Goal: Transaction & Acquisition: Register for event/course

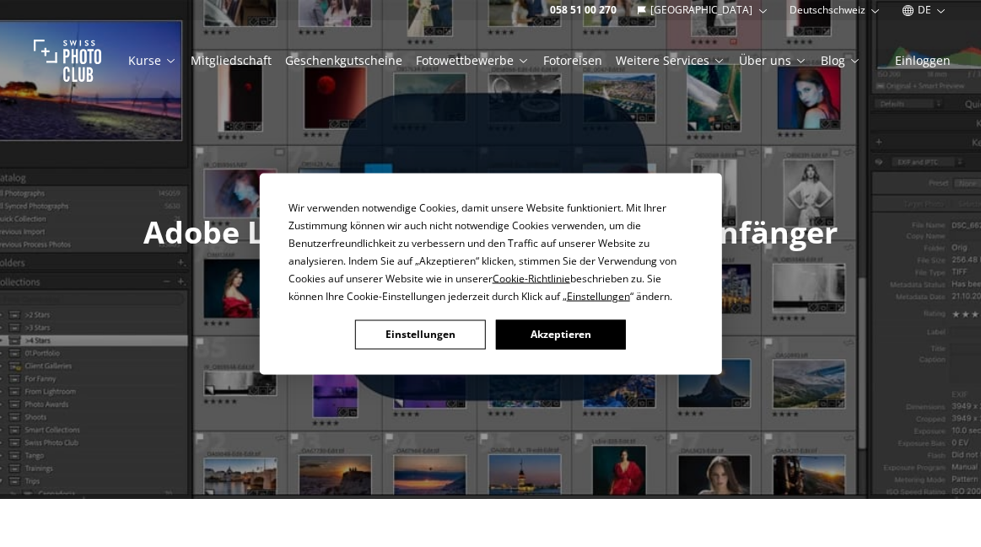
click at [531, 326] on button "Akzeptieren" at bounding box center [560, 335] width 130 height 30
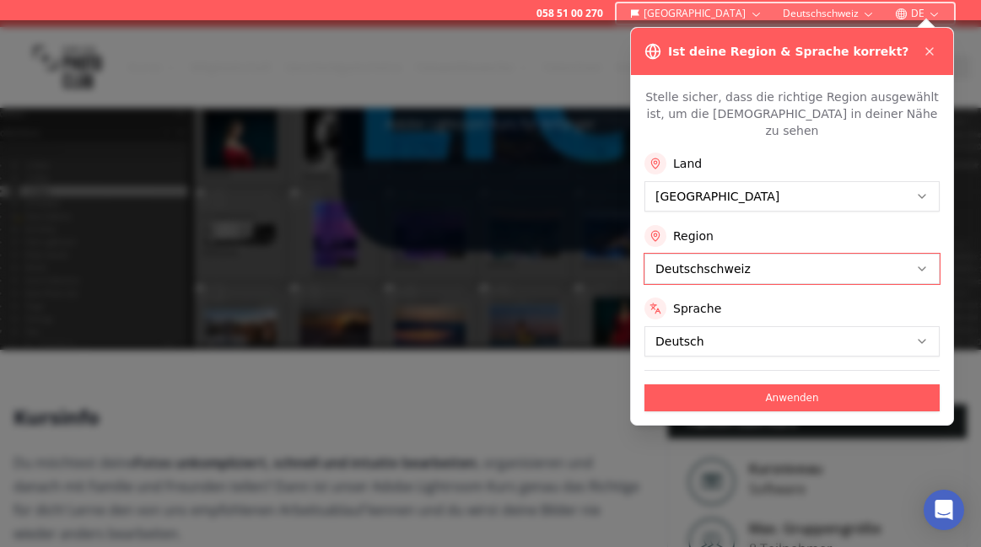
scroll to position [165, 0]
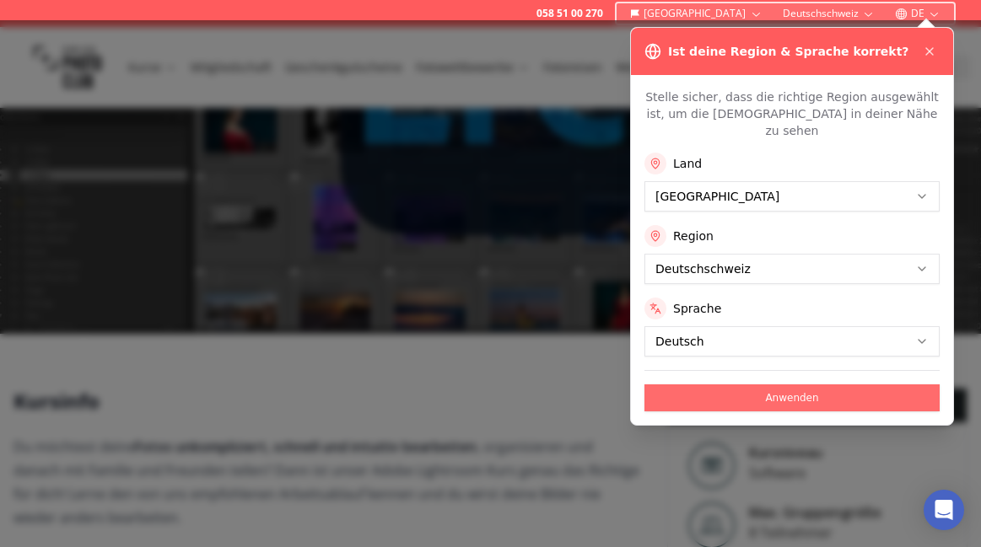
click at [800, 385] on button "Anwenden" at bounding box center [791, 398] width 295 height 27
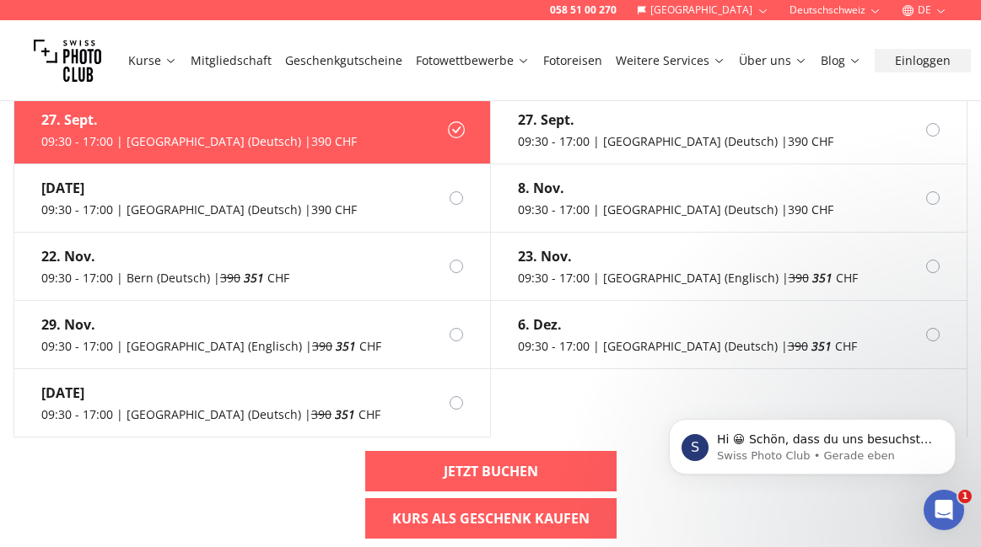
scroll to position [0, 0]
click at [346, 144] on label "[DATE] 09:30 - 17:00 | [GEOGRAPHIC_DATA] (Deutsch) | 390 CHF" at bounding box center [252, 130] width 477 height 68
click at [455, 129] on icon at bounding box center [456, 129] width 17 height 17
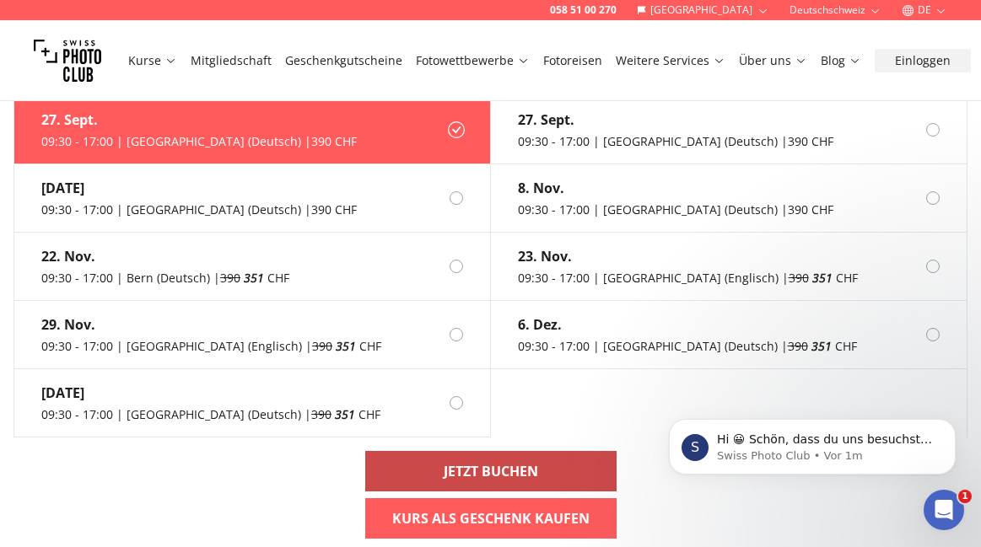
click at [470, 461] on b "Jetzt buchen" at bounding box center [491, 471] width 94 height 20
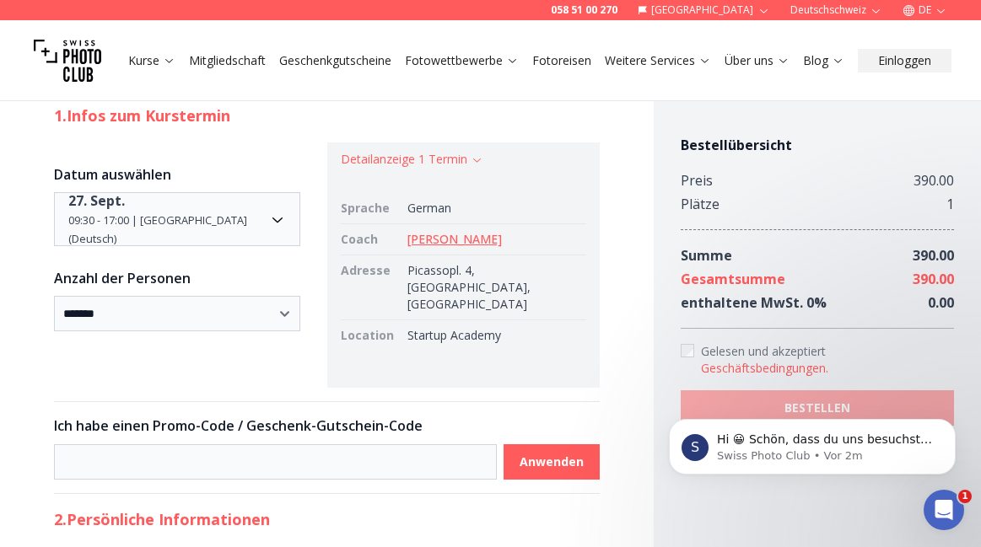
scroll to position [164, 0]
click at [433, 241] on link "[PERSON_NAME]" at bounding box center [454, 239] width 94 height 16
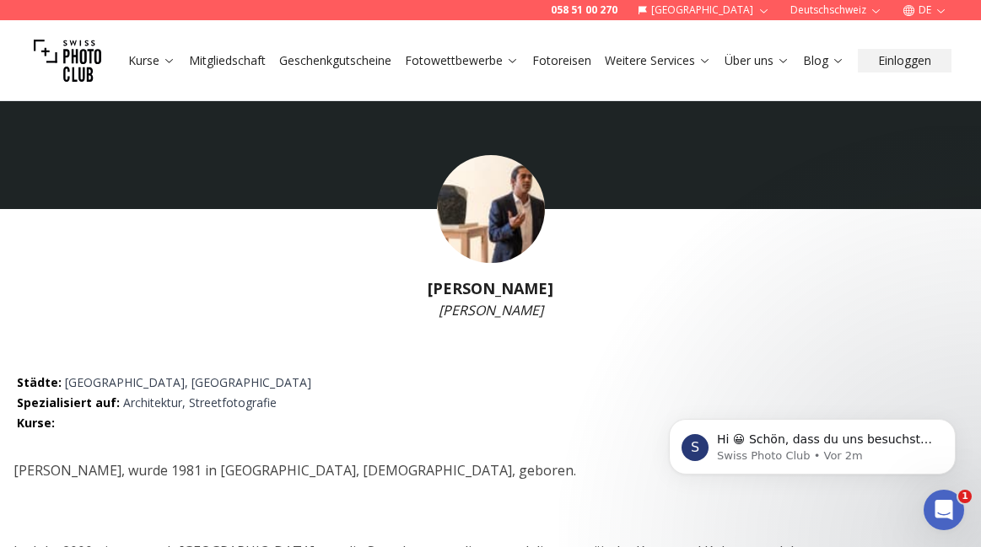
click at [518, 206] on img at bounding box center [491, 209] width 108 height 108
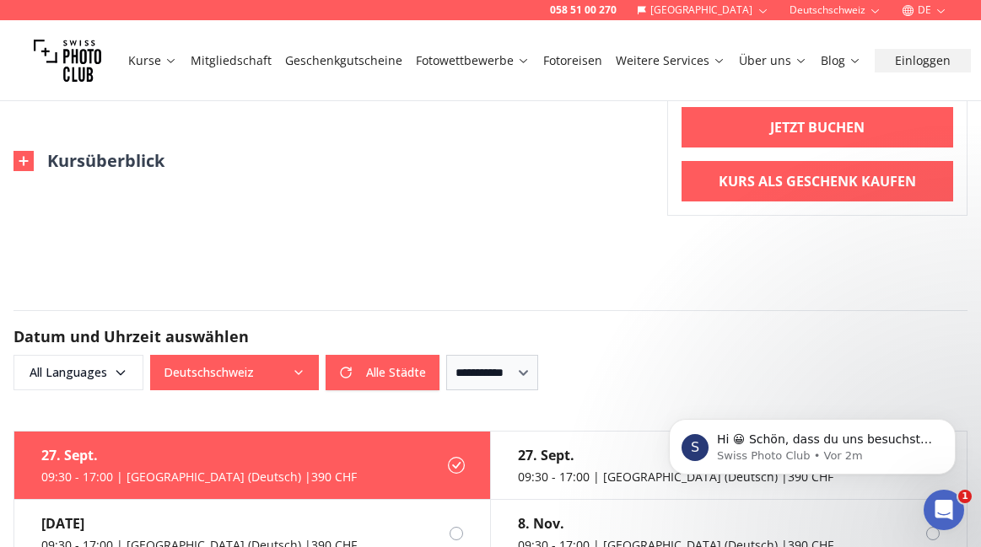
scroll to position [898, 0]
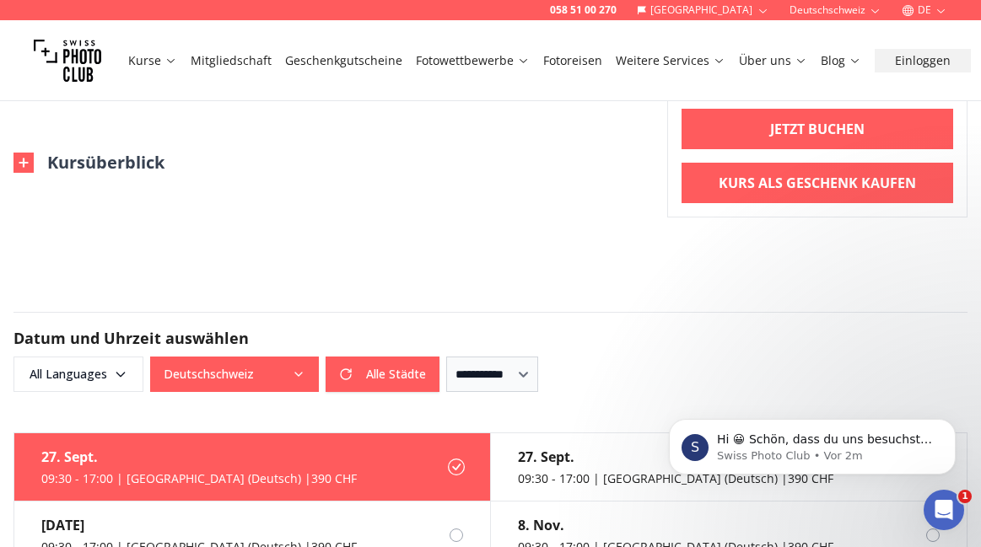
click at [24, 164] on img at bounding box center [23, 163] width 20 height 20
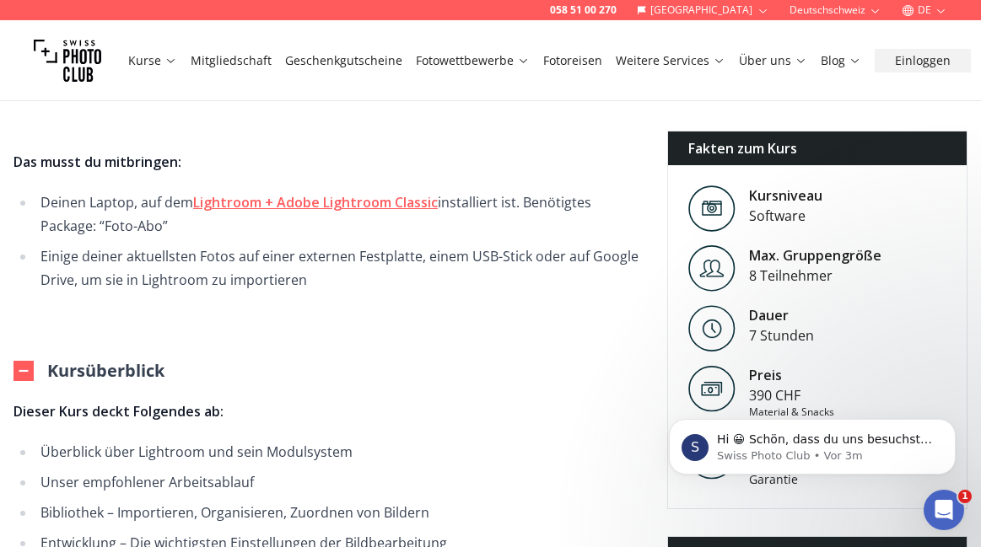
scroll to position [689, 0]
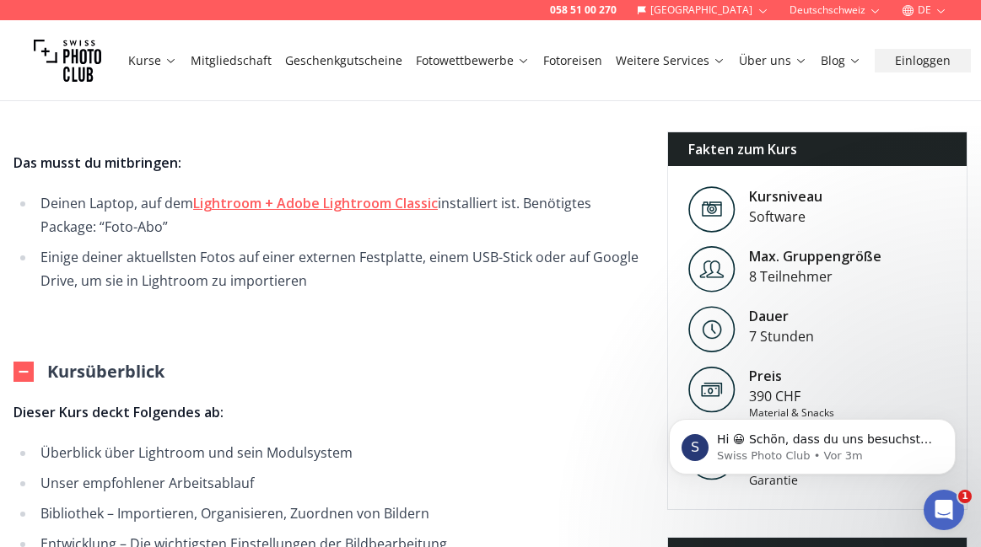
click at [277, 202] on strong "Lightroom + Adobe Lightroom Classic" at bounding box center [315, 203] width 245 height 19
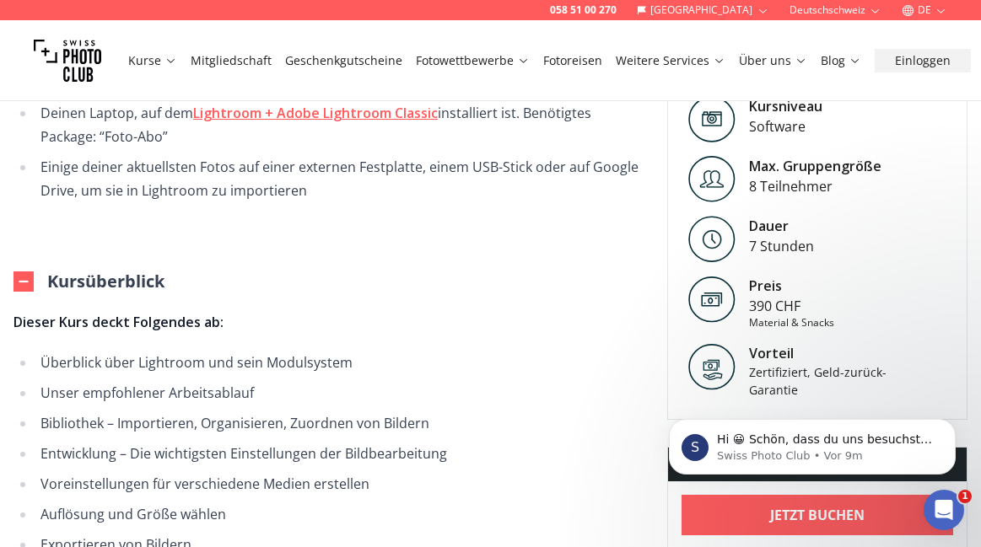
scroll to position [781, 0]
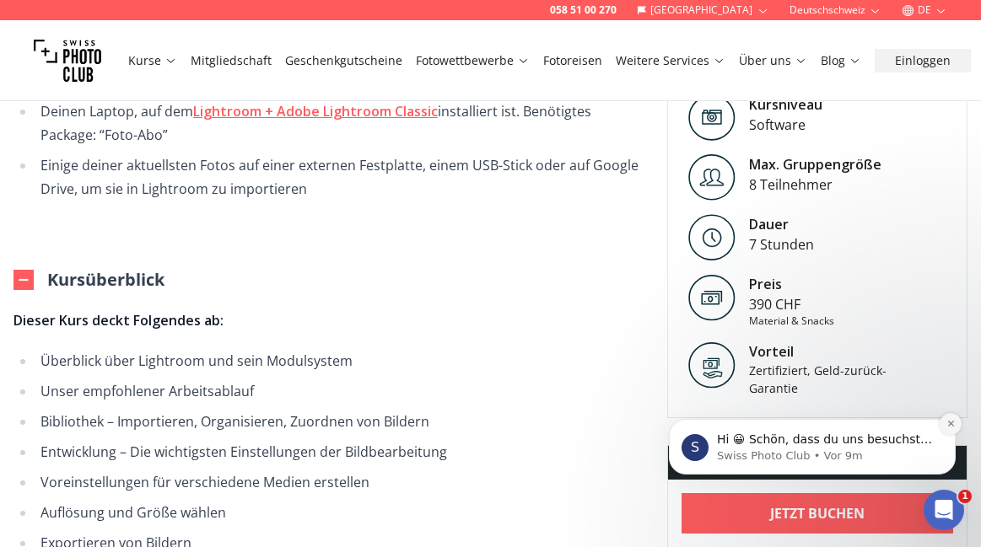
click at [952, 427] on icon "Dismiss notification" at bounding box center [950, 424] width 6 height 6
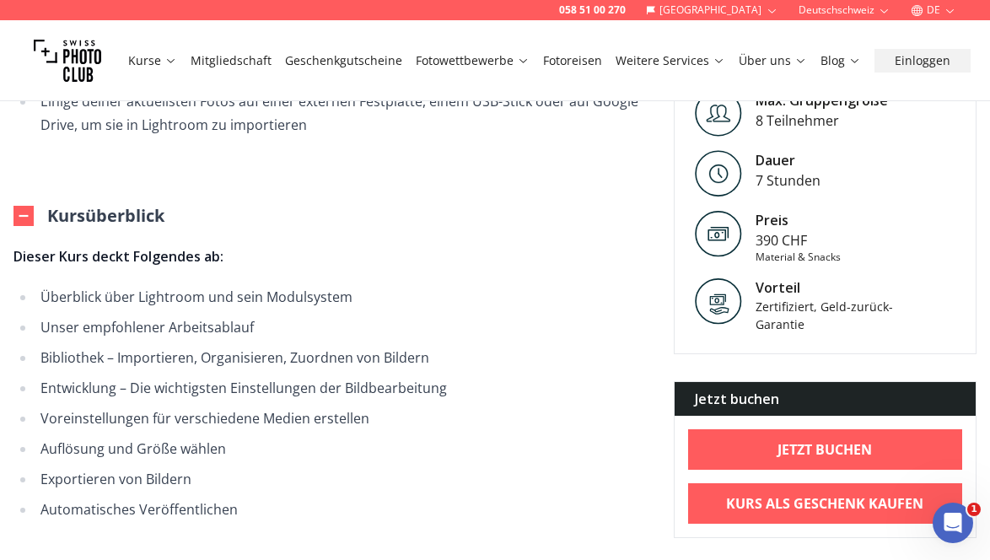
scroll to position [864, 0]
